Goal: Transaction & Acquisition: Purchase product/service

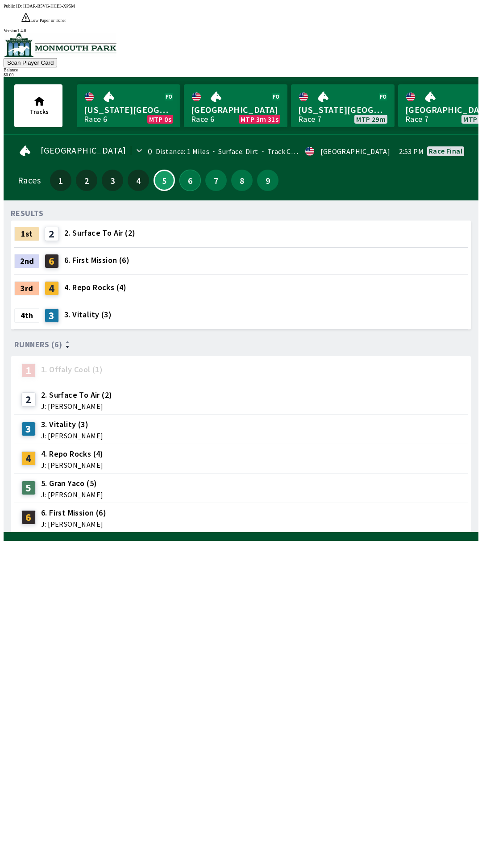
click at [189, 170] on button "6" at bounding box center [189, 180] width 21 height 21
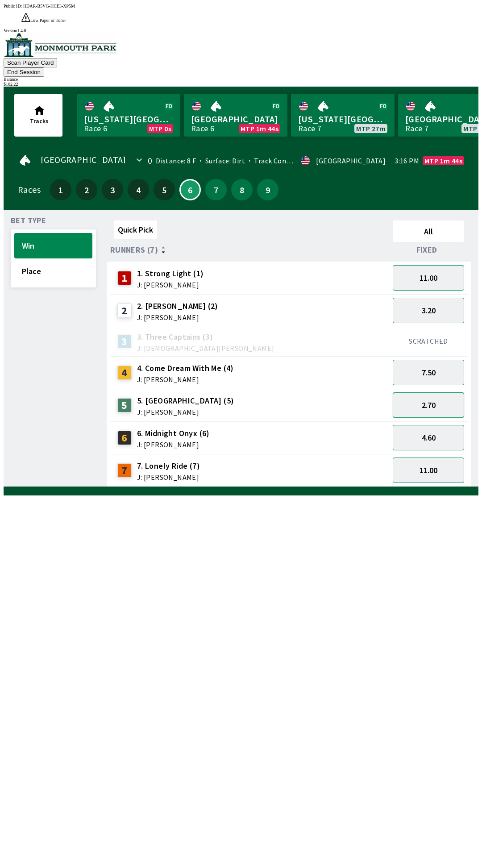
click at [441, 392] on button "2.70" at bounding box center [428, 404] width 71 height 25
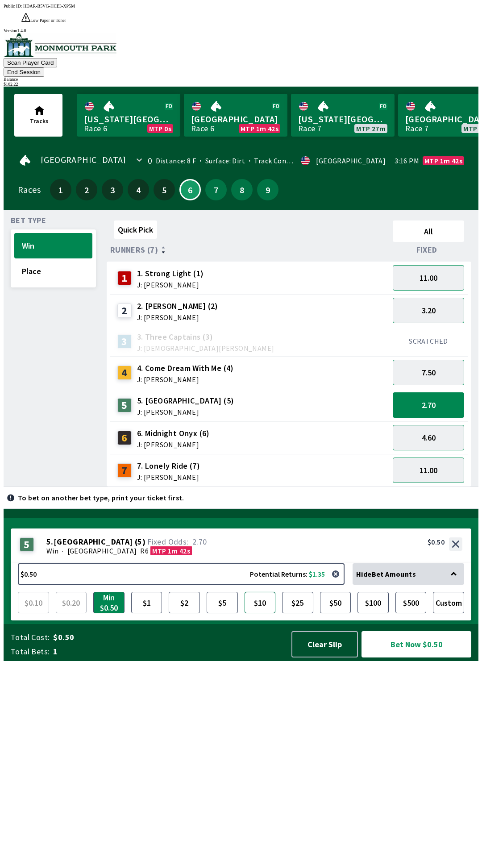
click at [263, 613] on button "$10" at bounding box center [260, 602] width 31 height 21
click at [406, 658] on button "Bet Now $10.00" at bounding box center [417, 644] width 110 height 26
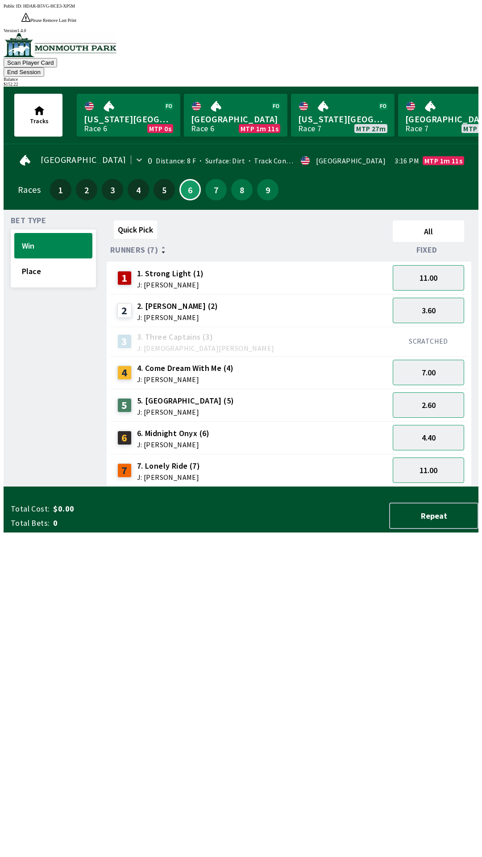
click at [213, 487] on div "Quick Pick All Runners (7) Fixed 1 1. Strong Light (1) J: [PERSON_NAME] 11.00 2…" at bounding box center [293, 352] width 372 height 270
click at [67, 258] on button "Place" at bounding box center [53, 270] width 78 height 25
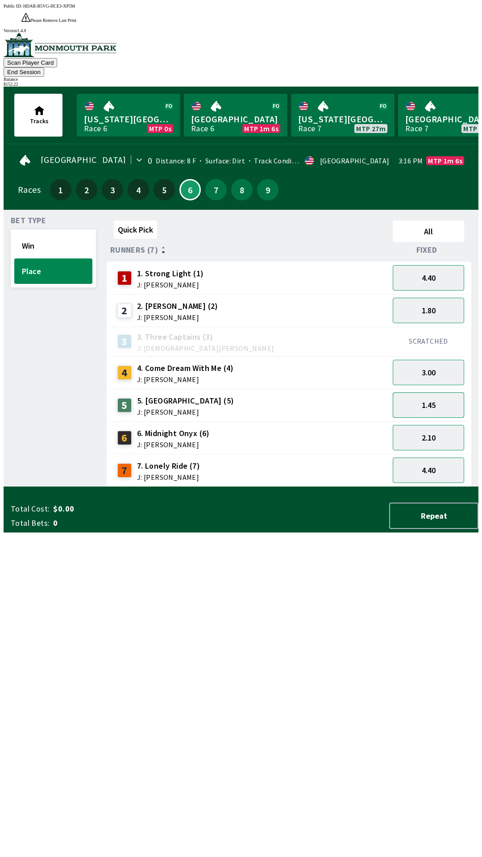
click at [436, 392] on button "1.45" at bounding box center [428, 404] width 71 height 25
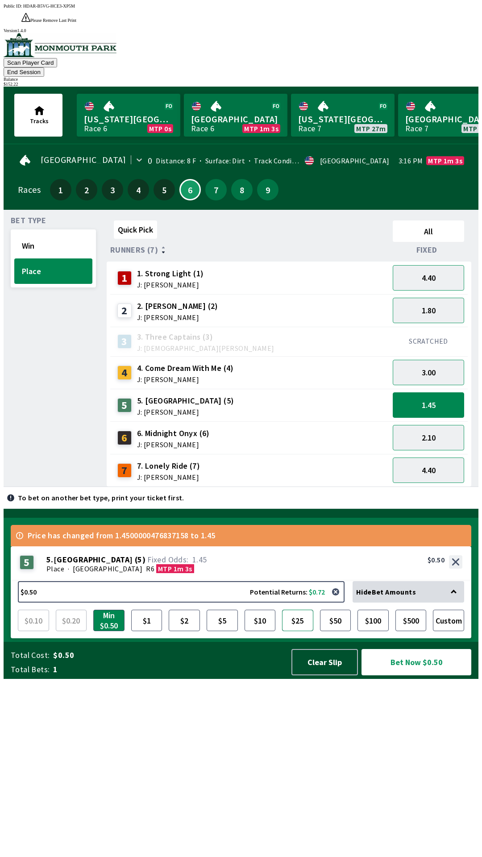
click at [295, 631] on button "$25" at bounding box center [297, 620] width 31 height 21
click at [402, 675] on button "Bet Now $25.00" at bounding box center [417, 662] width 110 height 26
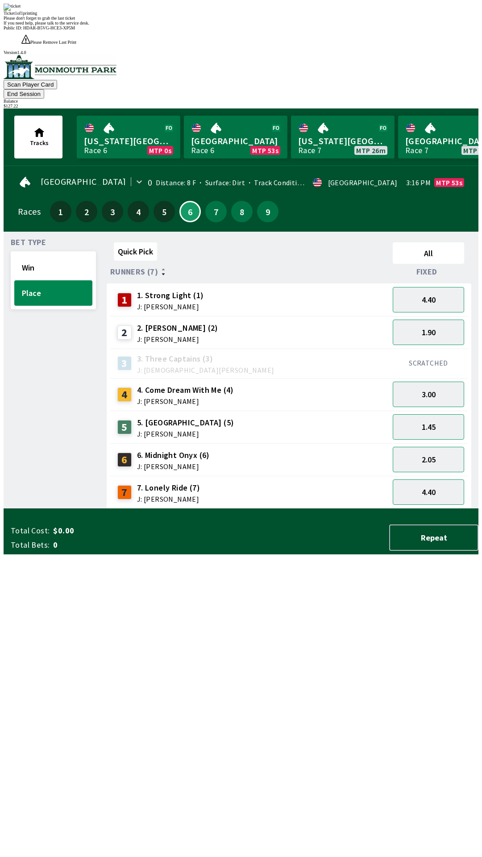
click at [306, 509] on div "Quick Pick All Runners (7) Fixed 1 1. Strong Light (1) J: [PERSON_NAME] 4.40 2 …" at bounding box center [293, 374] width 372 height 270
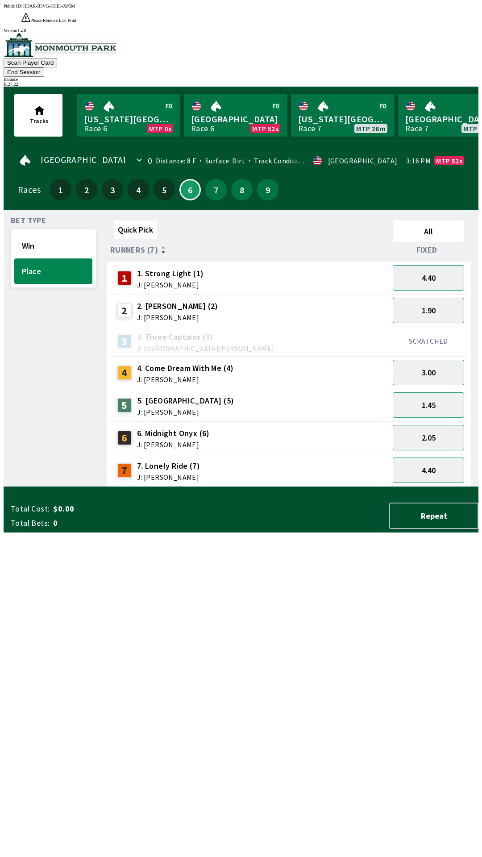
click at [44, 67] on button "End Session" at bounding box center [24, 71] width 41 height 9
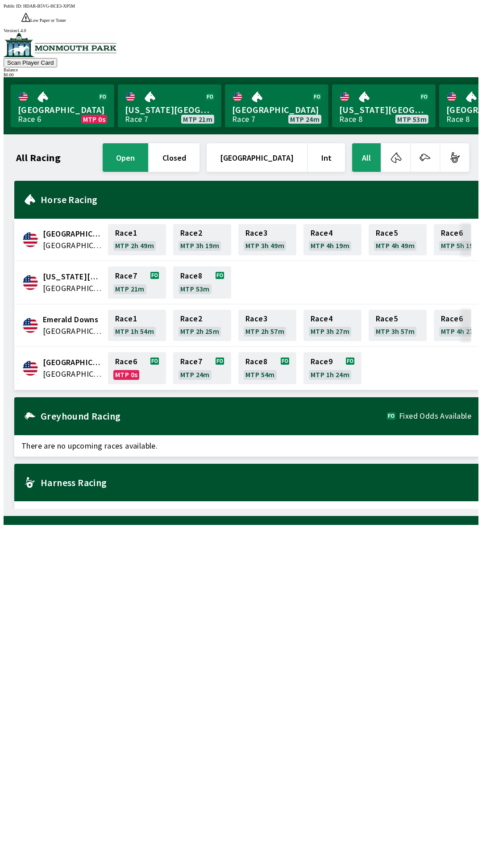
click at [64, 368] on span "[GEOGRAPHIC_DATA]" at bounding box center [73, 374] width 60 height 12
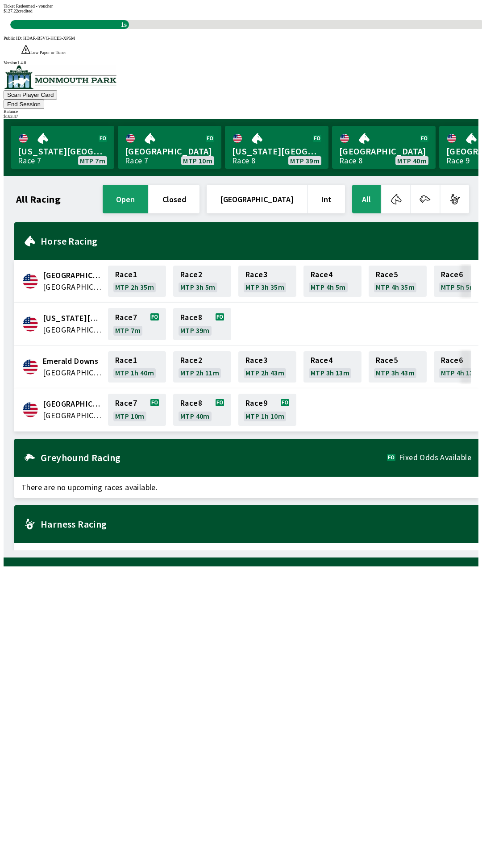
click at [249, 550] on div "All Racing open closed [GEOGRAPHIC_DATA] Int All [GEOGRAPHIC_DATA] [GEOGRAPHIC_…" at bounding box center [245, 366] width 468 height 367
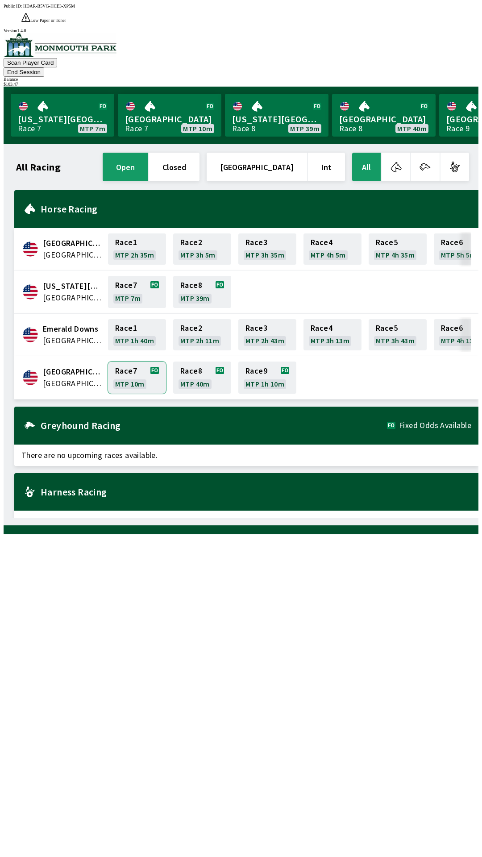
click at [130, 362] on link "Race 7 MTP 10m" at bounding box center [137, 378] width 58 height 32
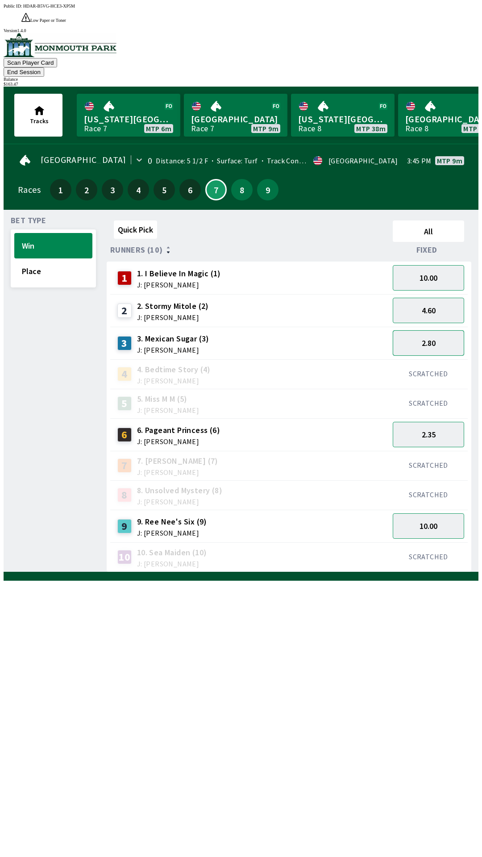
click at [441, 330] on button "2.80" at bounding box center [428, 342] width 71 height 25
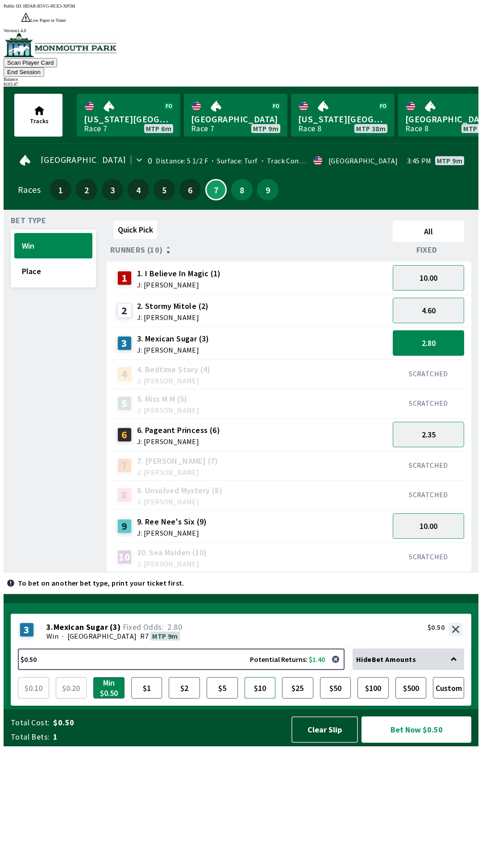
click at [264, 699] on button "$10" at bounding box center [260, 687] width 31 height 21
click at [400, 743] on button "Bet Now $10.00" at bounding box center [417, 730] width 110 height 26
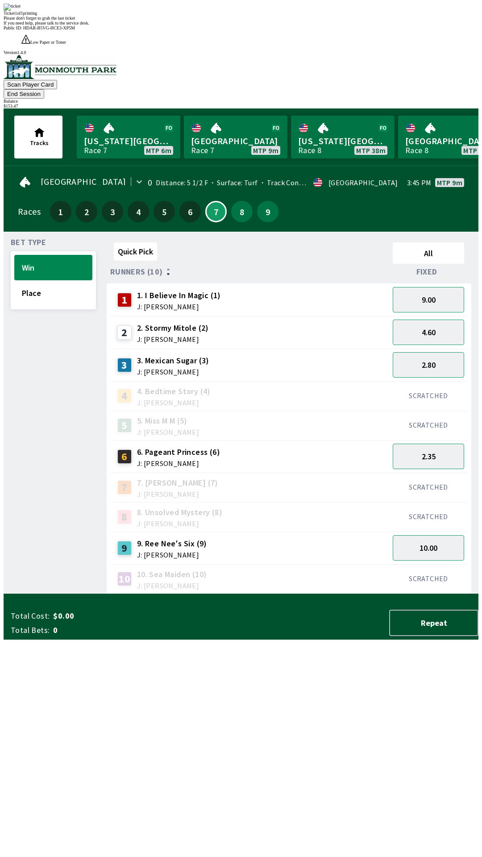
click at [161, 594] on div "Quick Pick All Runners (10) Fixed 1 1. I Believe In Magic (1) J: [PERSON_NAME] …" at bounding box center [293, 416] width 372 height 355
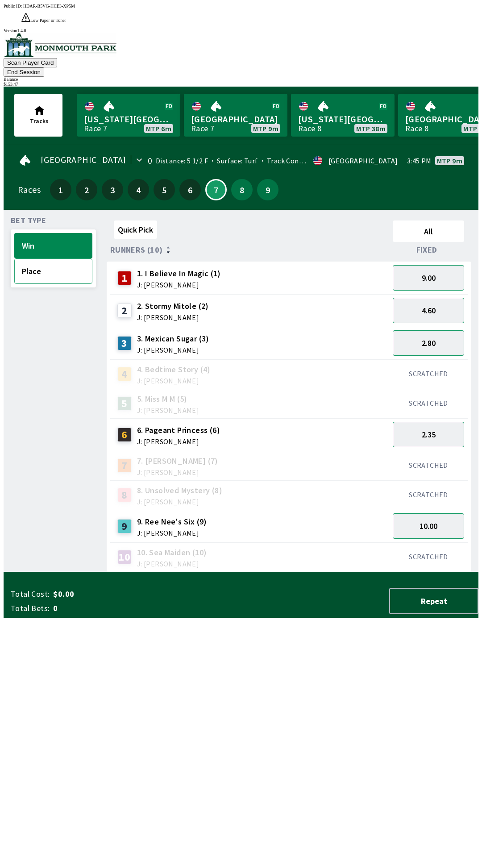
click at [63, 258] on button "Place" at bounding box center [53, 270] width 78 height 25
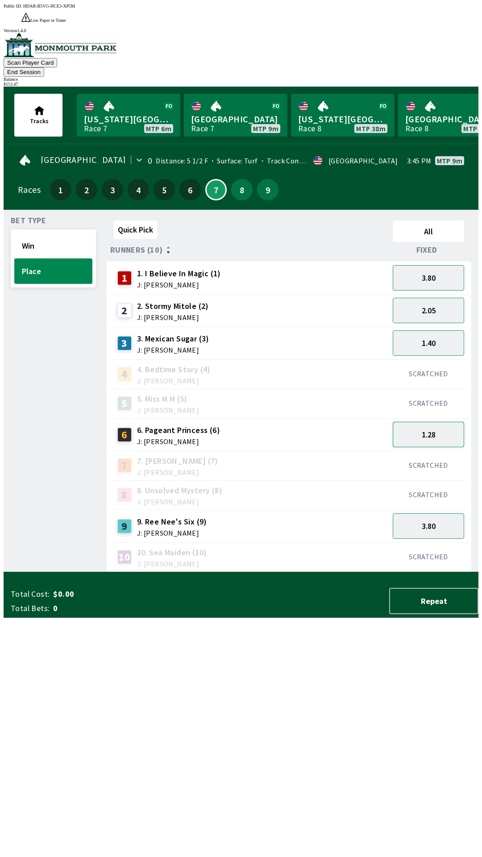
click at [431, 422] on button "1.28" at bounding box center [428, 434] width 71 height 25
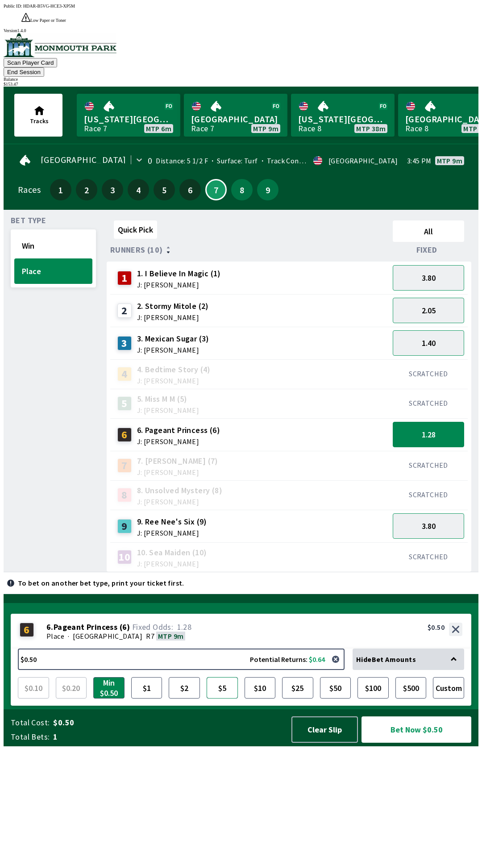
click at [220, 699] on button "$5" at bounding box center [222, 687] width 31 height 21
click at [404, 743] on button "Bet Now $5.00" at bounding box center [417, 730] width 110 height 26
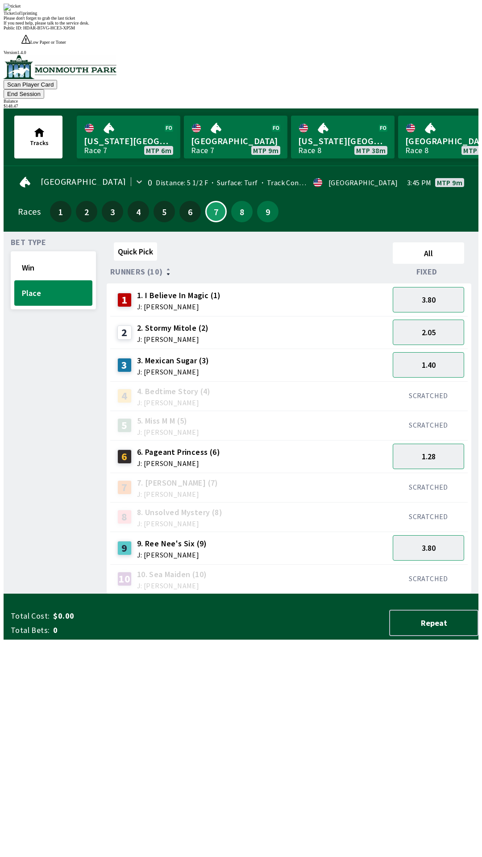
click at [162, 594] on div "Quick Pick All Runners (10) Fixed 1 1. I Believe In Magic (1) J: [PERSON_NAME] …" at bounding box center [293, 416] width 372 height 355
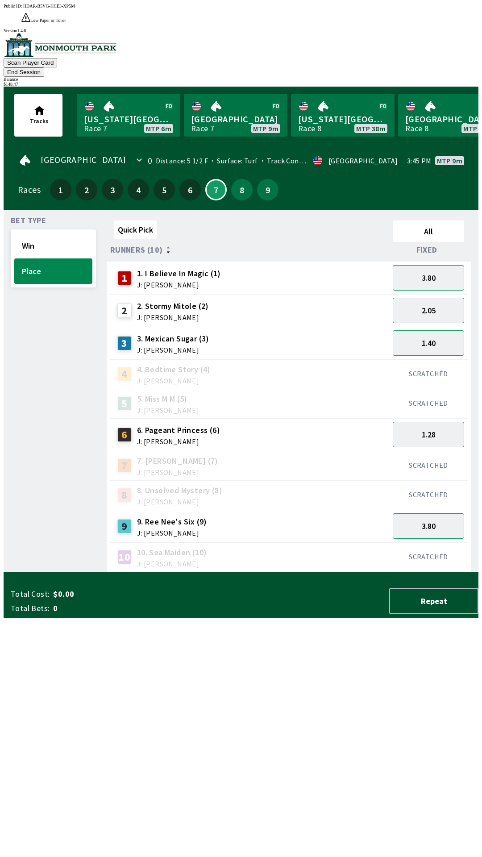
click at [44, 67] on button "End Session" at bounding box center [24, 71] width 41 height 9
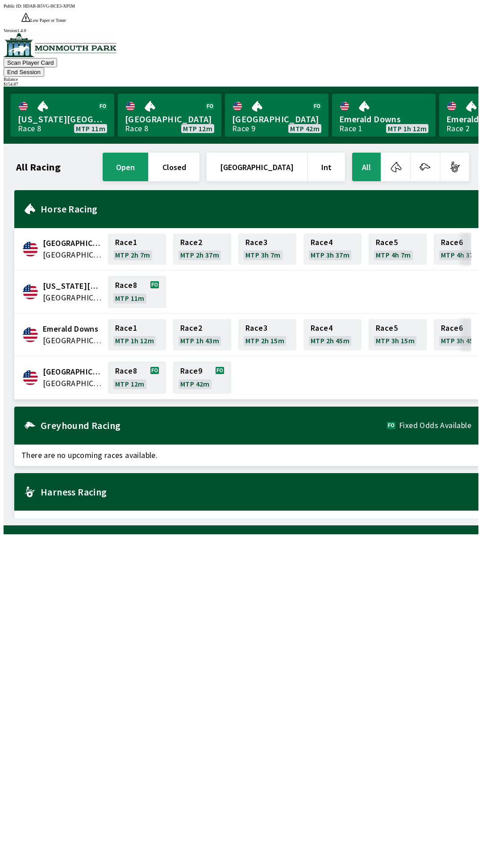
click at [249, 518] on div "All Racing open closed [GEOGRAPHIC_DATA] Int All [GEOGRAPHIC_DATA] [GEOGRAPHIC_…" at bounding box center [245, 334] width 468 height 367
click at [44, 67] on button "End Session" at bounding box center [24, 71] width 41 height 9
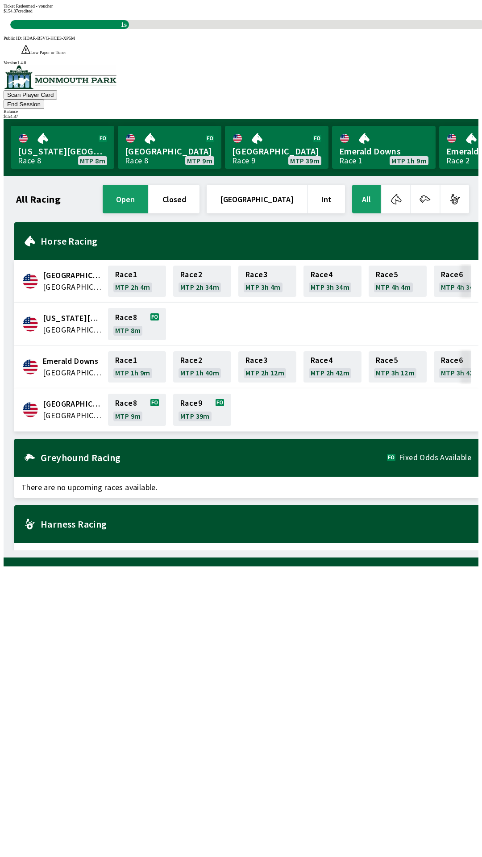
click at [199, 550] on div "All Racing open closed [GEOGRAPHIC_DATA] Int All [GEOGRAPHIC_DATA] [GEOGRAPHIC_…" at bounding box center [245, 366] width 468 height 367
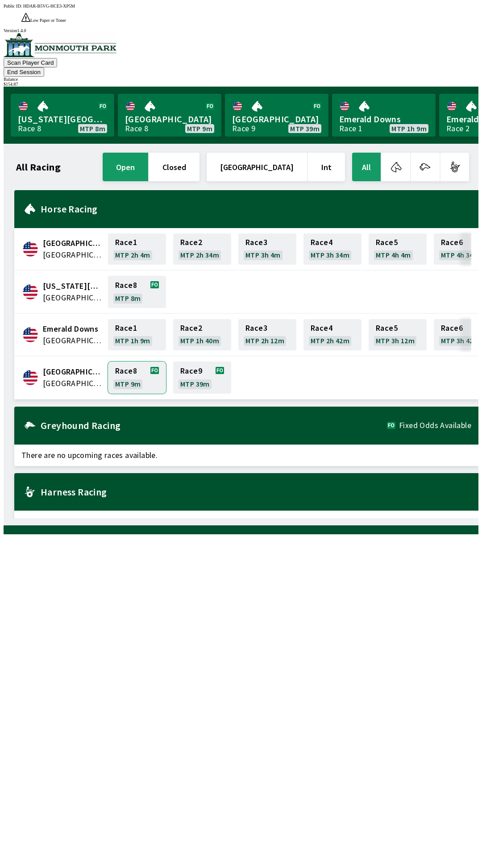
click at [129, 362] on link "Race 8 MTP 9m" at bounding box center [137, 378] width 58 height 32
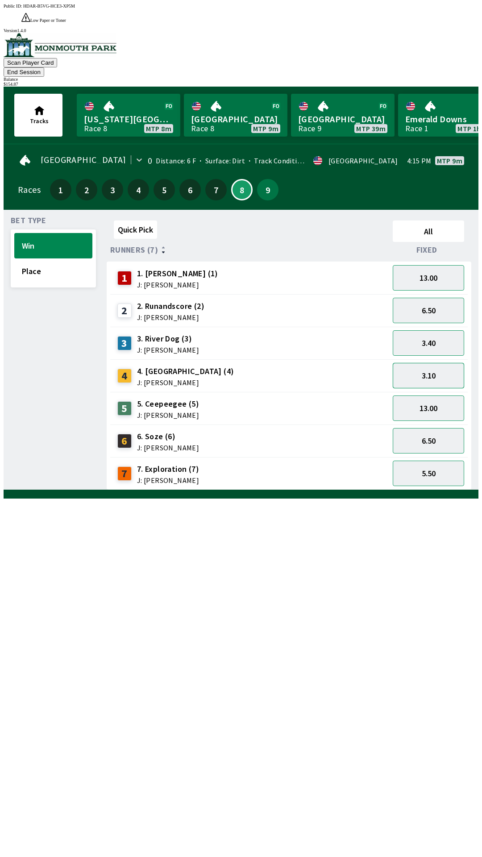
click at [420, 363] on button "3.10" at bounding box center [428, 375] width 71 height 25
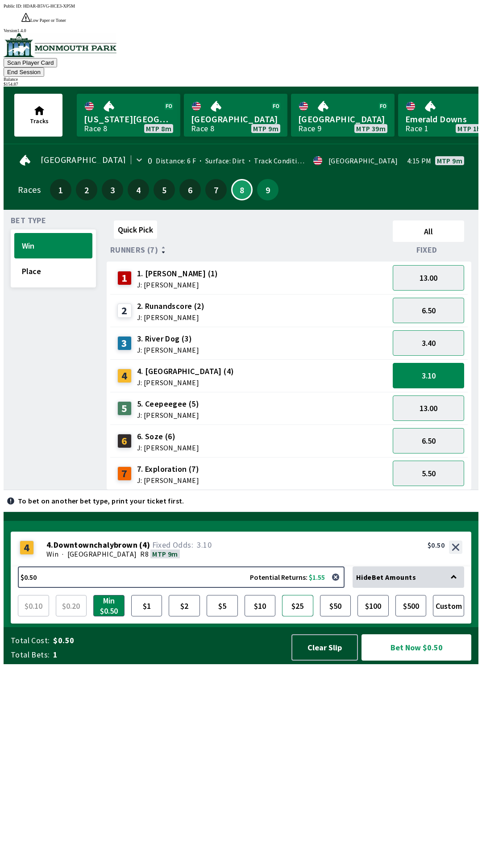
click at [296, 617] on button "$25" at bounding box center [297, 605] width 31 height 21
click at [414, 661] on button "Bet Now $25.00" at bounding box center [417, 647] width 110 height 26
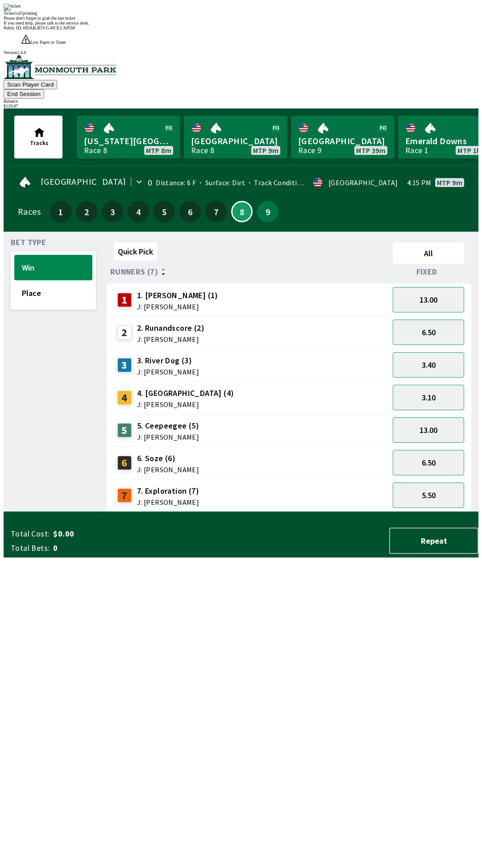
click at [138, 512] on div "Quick Pick All Runners (7) Fixed 1 1. [PERSON_NAME] (1) J: [PERSON_NAME] 13.00 …" at bounding box center [293, 375] width 372 height 273
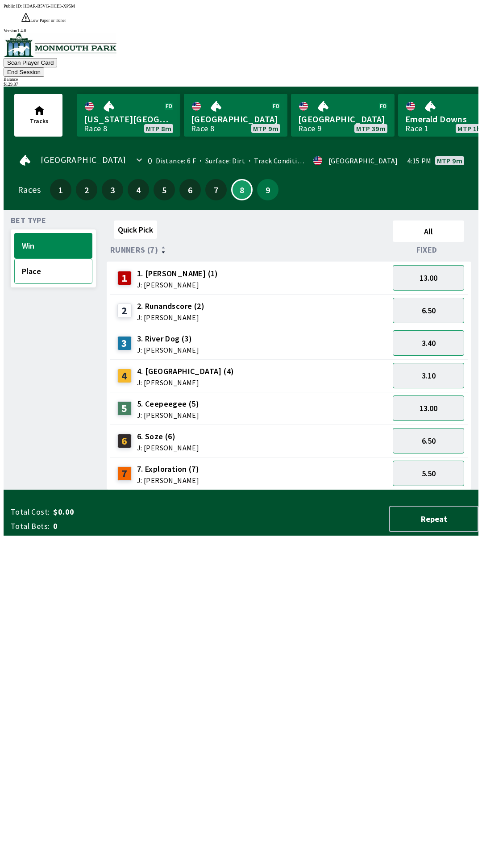
click at [54, 258] on button "Place" at bounding box center [53, 270] width 78 height 25
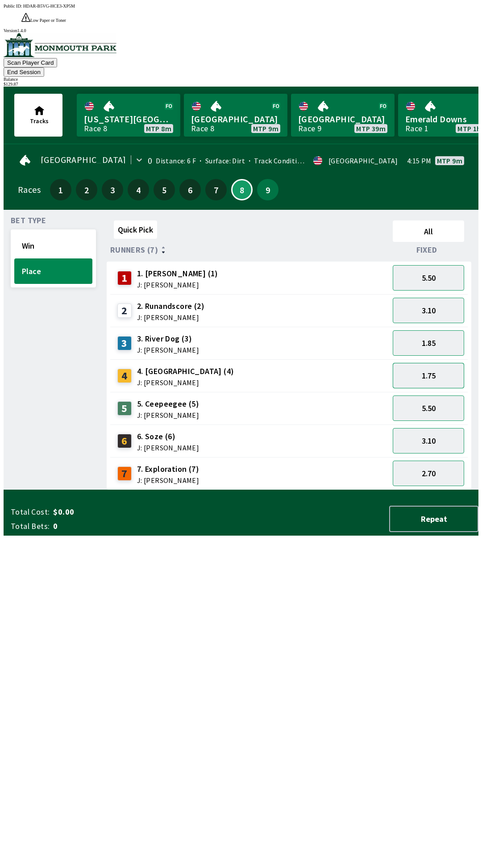
click at [435, 363] on button "1.75" at bounding box center [428, 375] width 71 height 25
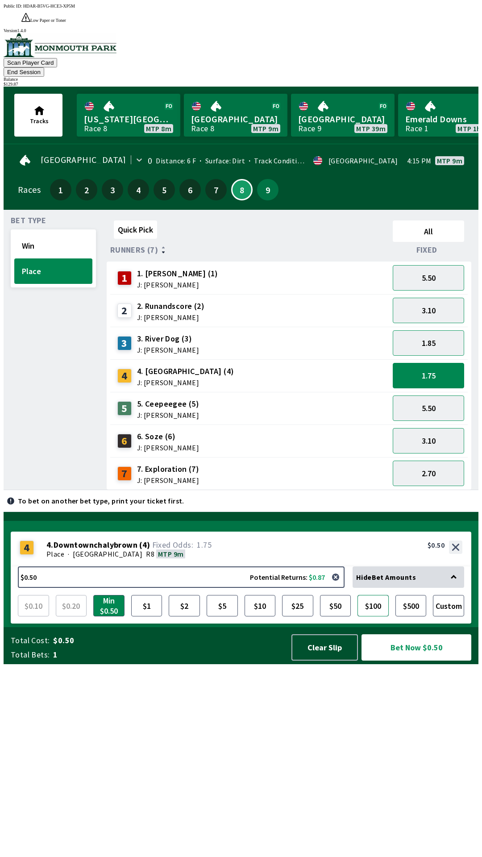
click at [371, 617] on button "$100" at bounding box center [373, 605] width 31 height 21
click at [401, 661] on button "Bet Now $100.00" at bounding box center [417, 647] width 110 height 26
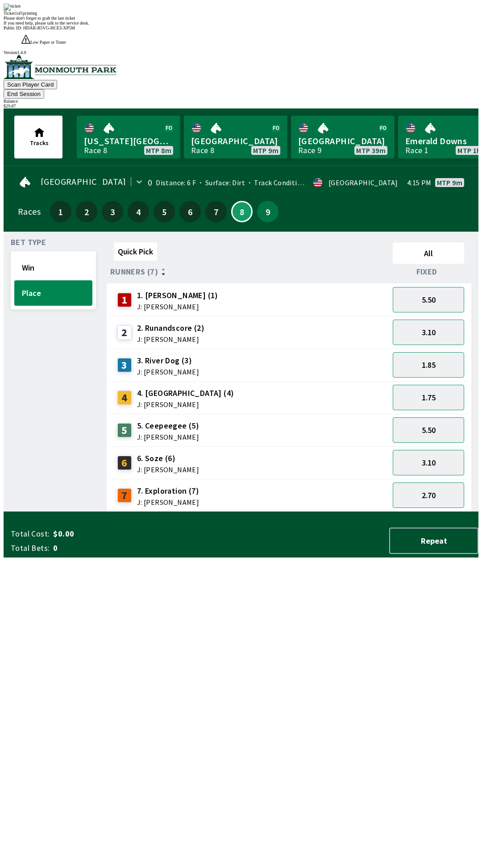
click at [176, 512] on div "Quick Pick All Runners (7) Fixed 1 1. [PERSON_NAME] (1) J: [PERSON_NAME] 5.50 2…" at bounding box center [293, 375] width 372 height 273
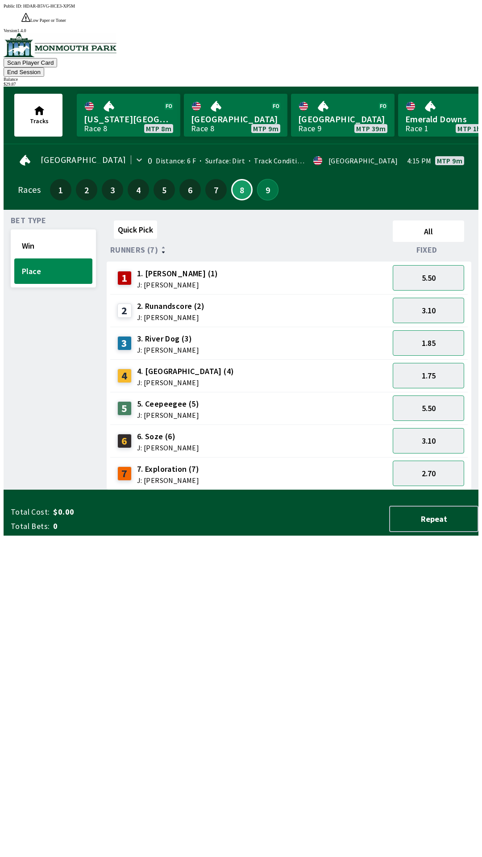
click at [264, 179] on button "9" at bounding box center [267, 189] width 21 height 21
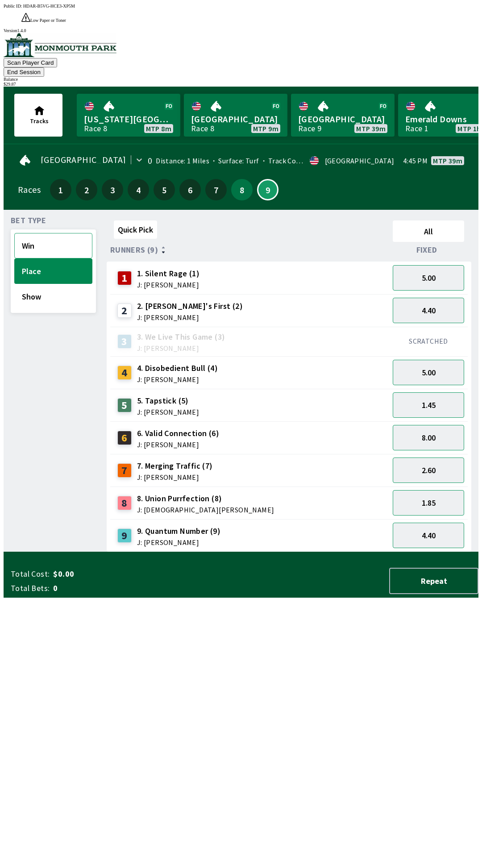
click at [54, 233] on button "Win" at bounding box center [53, 245] width 78 height 25
click at [427, 392] on button "2.50" at bounding box center [428, 404] width 71 height 25
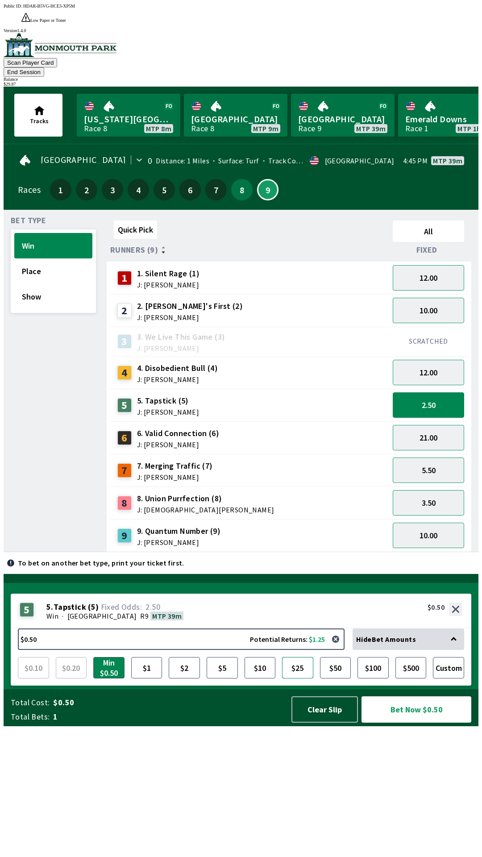
click at [299, 679] on button "$25" at bounding box center [297, 667] width 31 height 21
click at [402, 723] on button "Bet Now $25.00" at bounding box center [417, 709] width 110 height 26
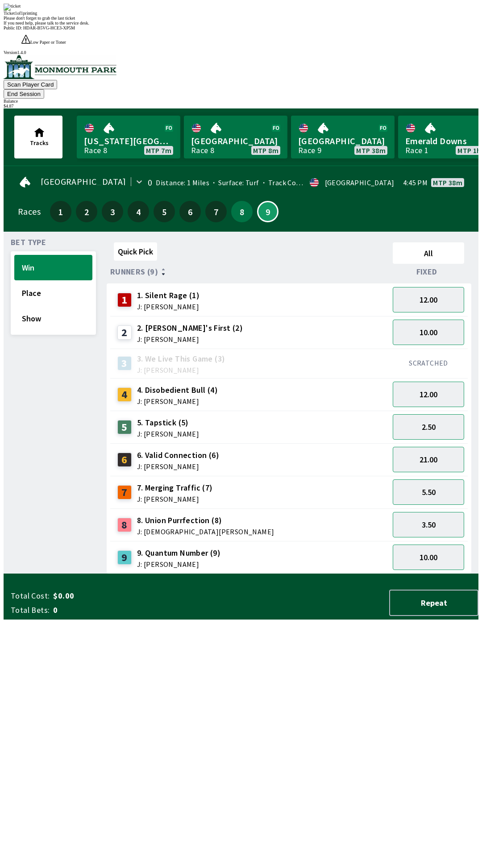
click at [204, 574] on div "Quick Pick All Runners (9) Fixed 1 1. Silent Rage (1) J: [PERSON_NAME] 12.00 2 …" at bounding box center [293, 406] width 372 height 335
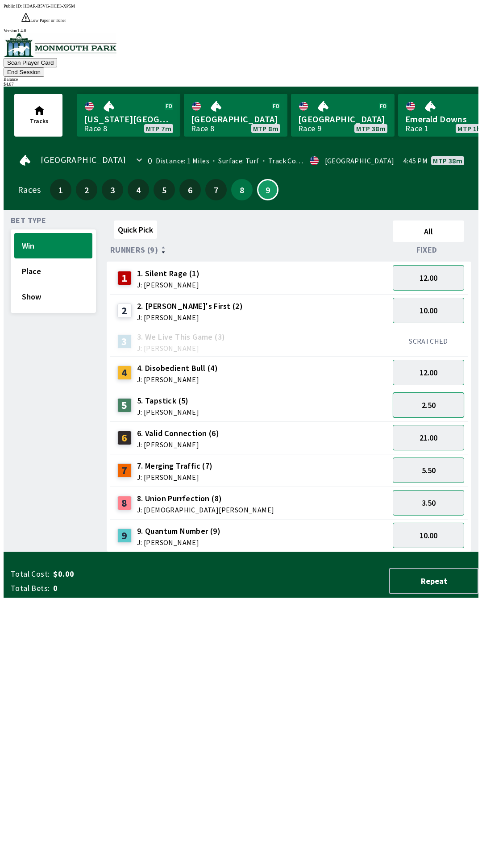
click at [421, 392] on button "2.50" at bounding box center [428, 404] width 71 height 25
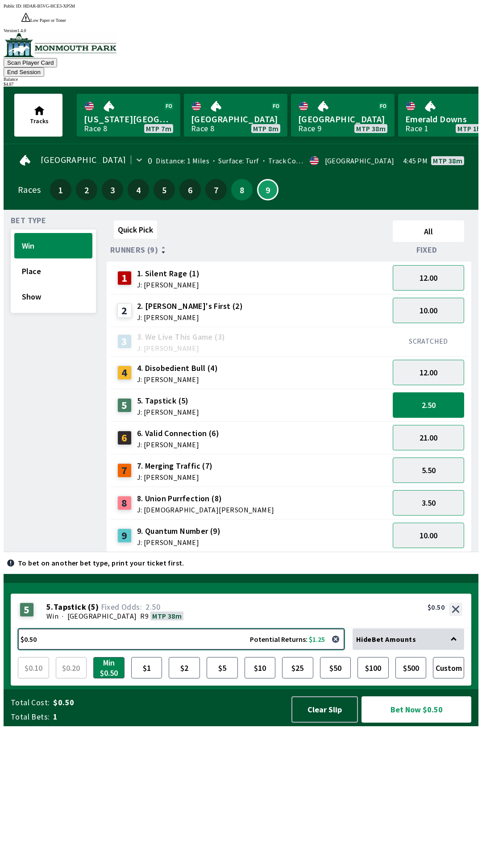
click at [194, 650] on button "$0.50 Potential Returns: $1.25" at bounding box center [181, 639] width 327 height 21
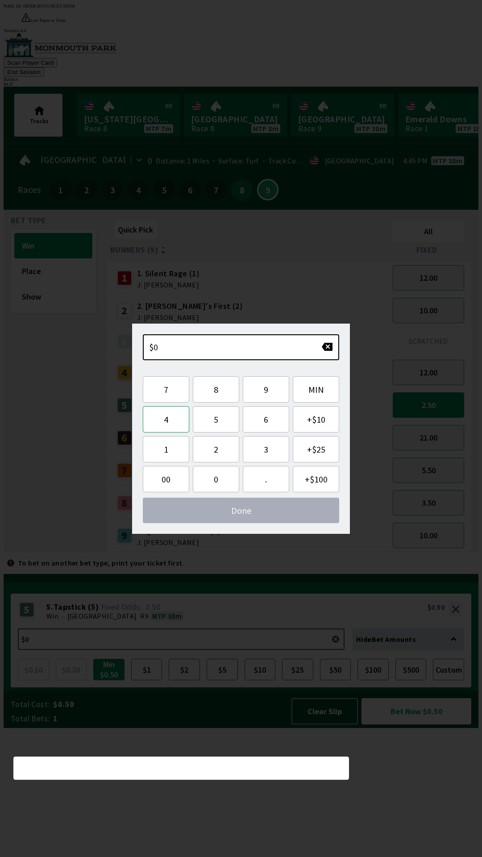
click at [163, 422] on button "4" at bounding box center [166, 419] width 46 height 26
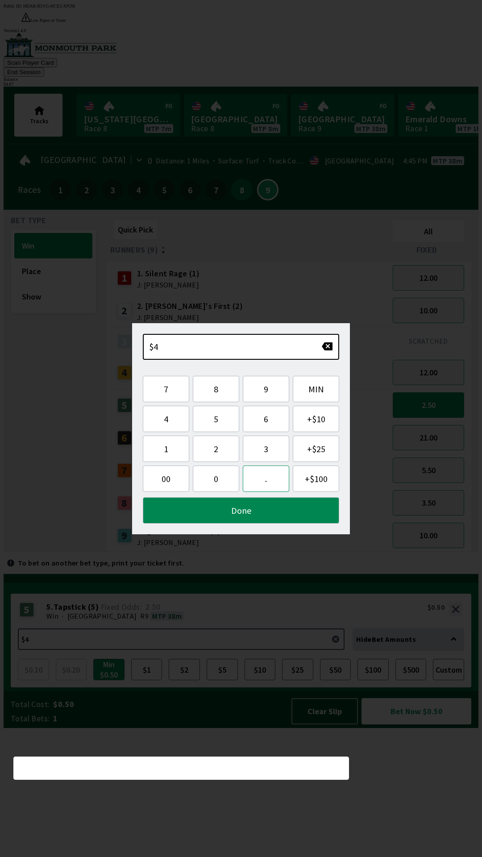
click at [271, 478] on button "." at bounding box center [266, 479] width 46 height 26
click at [218, 482] on button "0" at bounding box center [216, 479] width 46 height 26
click at [216, 482] on button "0" at bounding box center [216, 479] width 46 height 26
click at [251, 514] on button "Done" at bounding box center [241, 510] width 196 height 26
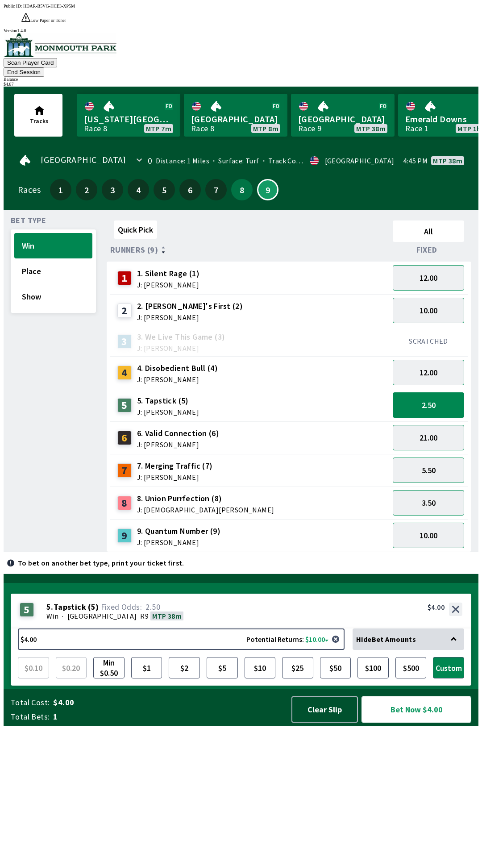
click at [396, 723] on button "Bet Now $4.00" at bounding box center [417, 709] width 110 height 26
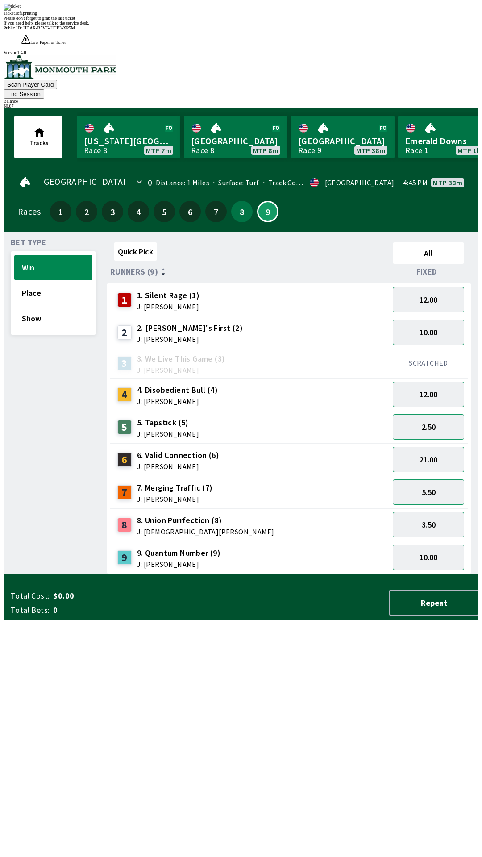
click at [165, 574] on div "Quick Pick All Runners (9) Fixed 1 1. Silent Rage (1) J: [PERSON_NAME] 12.00 2 …" at bounding box center [293, 406] width 372 height 335
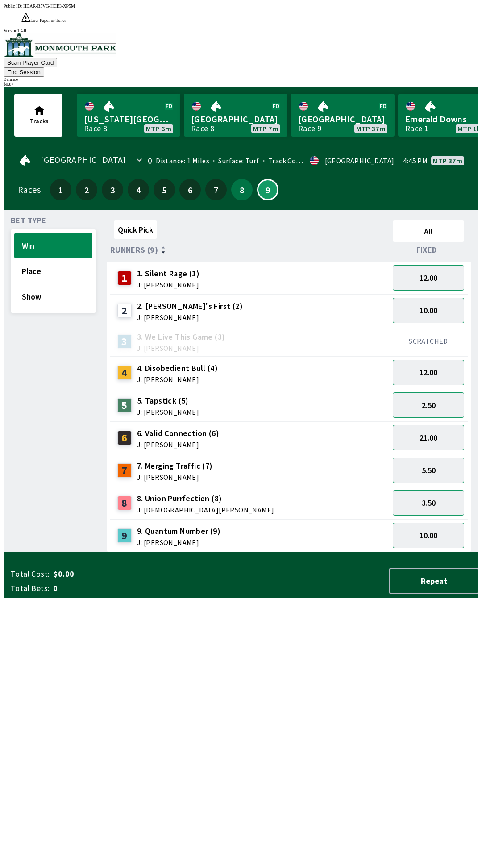
click at [44, 67] on button "End Session" at bounding box center [24, 71] width 41 height 9
